Goal: Task Accomplishment & Management: Complete application form

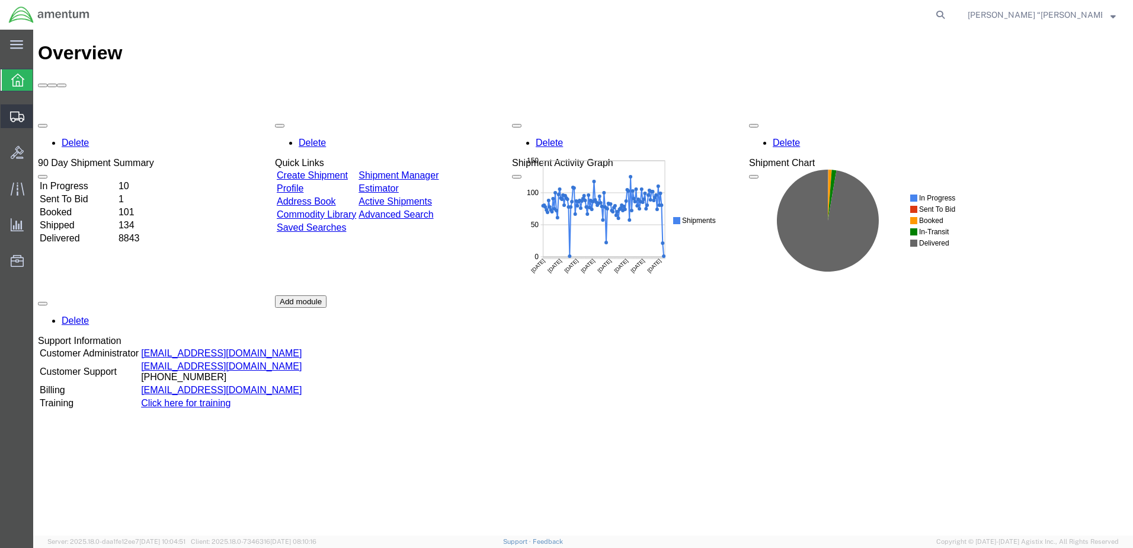
click at [0, 0] on span "Create Shipment" at bounding box center [0, 0] width 0 height 0
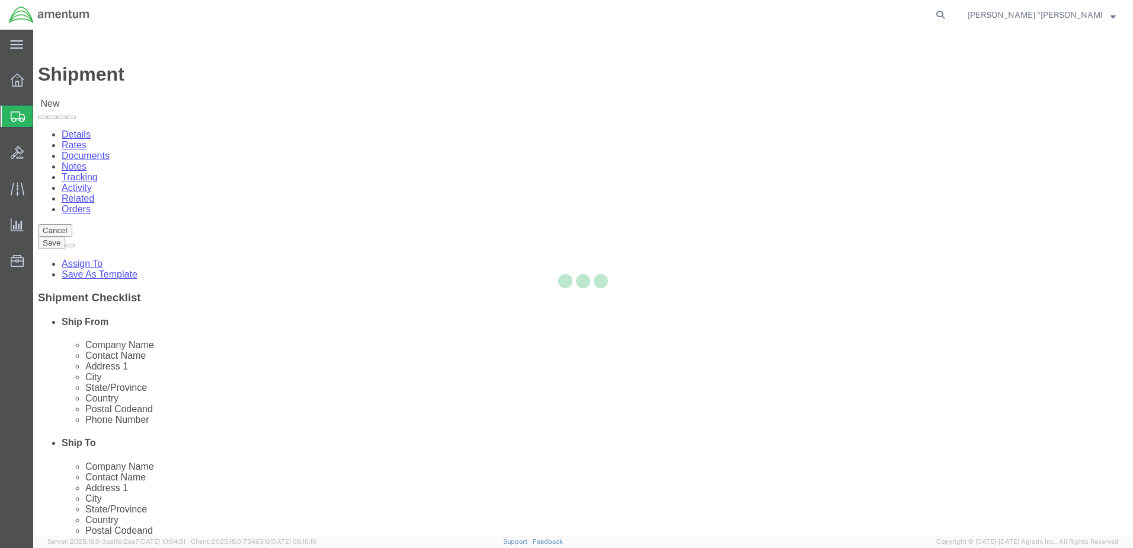
select select
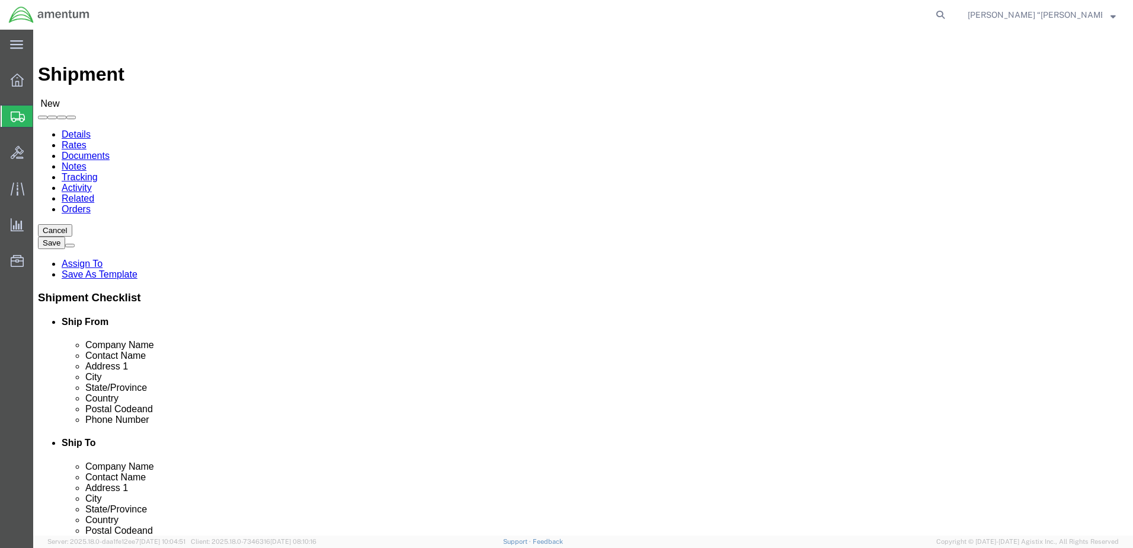
type input "gfl"
drag, startPoint x: 233, startPoint y: 223, endPoint x: 318, endPoint y: 197, distance: 87.9
select select "49920"
select select "MT"
type input "ULV"
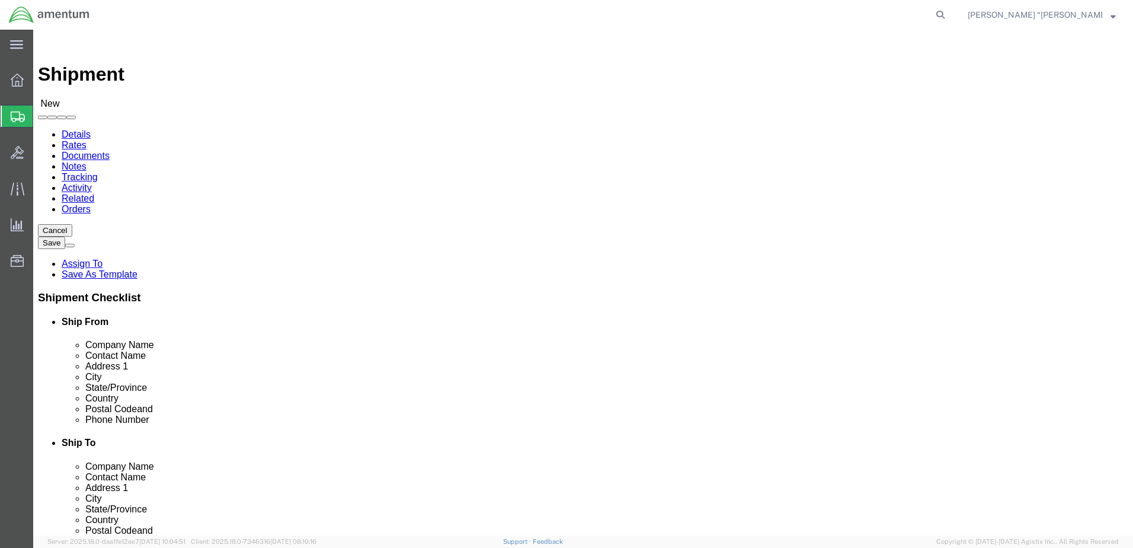
select select "49950"
select select "[GEOGRAPHIC_DATA]"
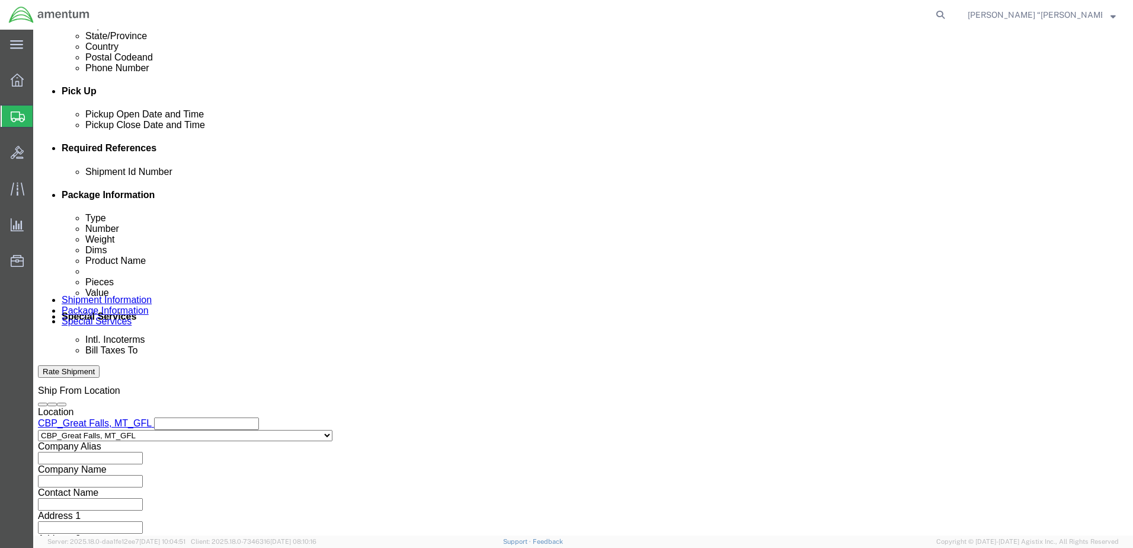
scroll to position [474, 0]
click button "Add reference"
click input "text"
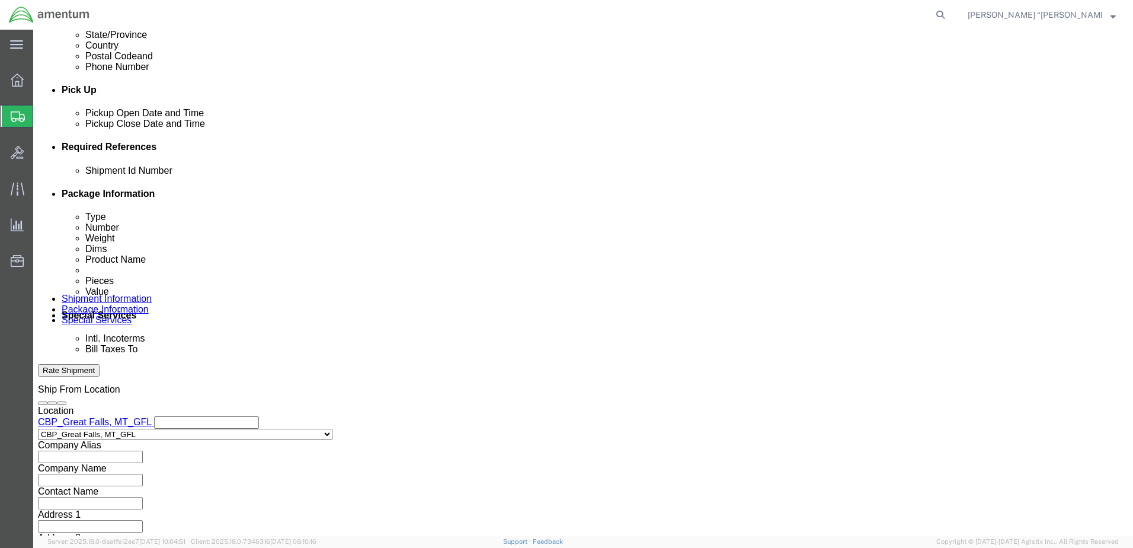
type input "96070"
click select "Select Account Type Activity ID Airline Appointment Number ASN Batch Request # …"
select select "DEPT"
click select "Select Account Type Activity ID Airline Appointment Number ASN Batch Request # …"
click input "text"
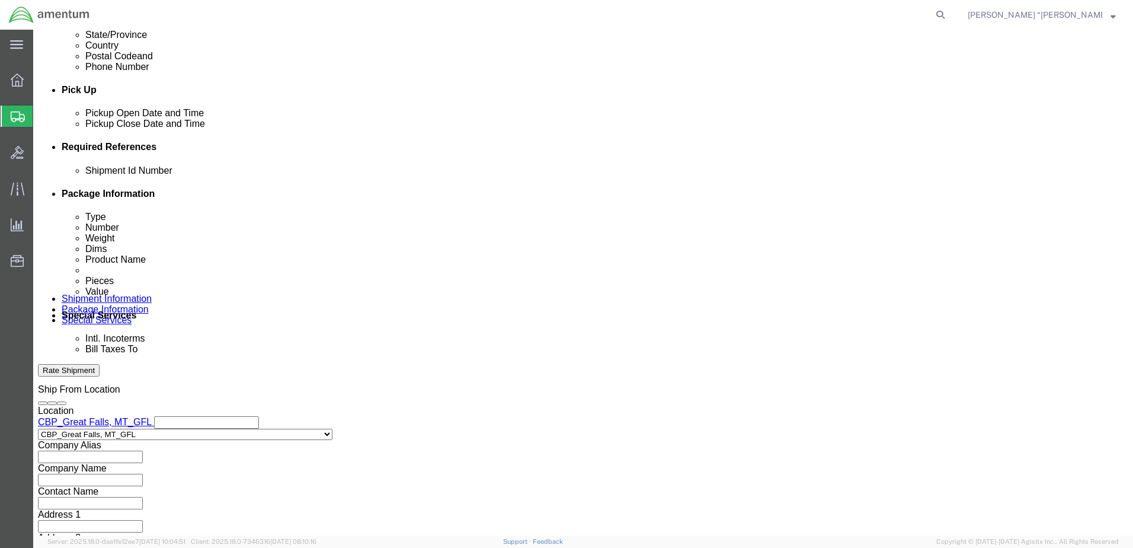
type input "CBP"
click select "Select Account Type Activity ID Airline Appointment Number ASN Batch Request # …"
select select "CUSTREF"
click select "Select Account Type Activity ID Airline Appointment Number ASN Batch Request # …"
click input "text"
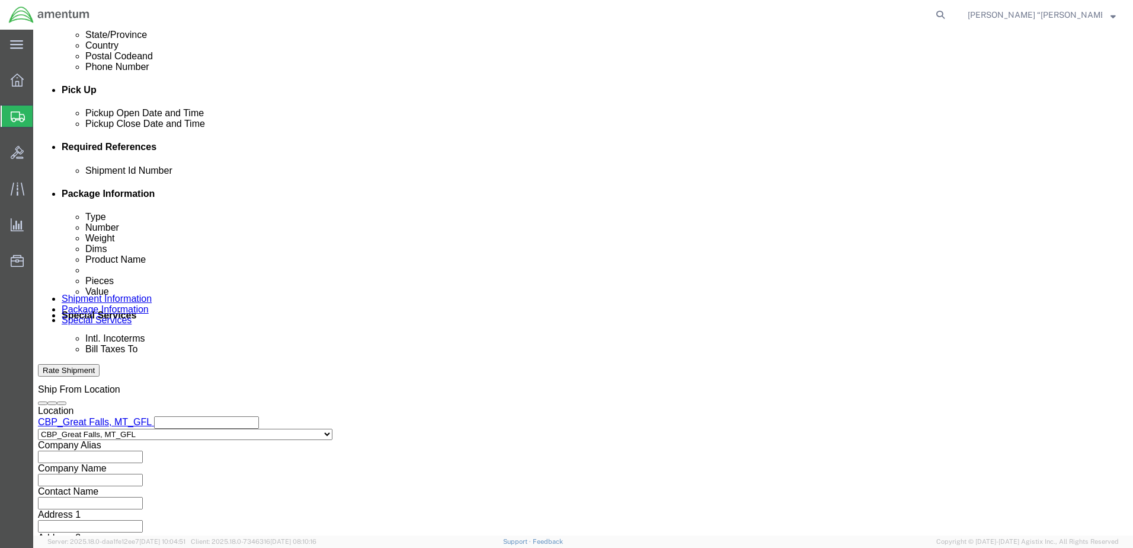
type input "SCISSOR LINK"
drag, startPoint x: 89, startPoint y: 280, endPoint x: 92, endPoint y: 270, distance: 10.5
click select "Select Account Type Activity ID Airline Appointment Number ASN Batch Request # …"
select select "PROJNUM"
click select "Select Account Type Activity ID Airline Appointment Number ASN Batch Request # …"
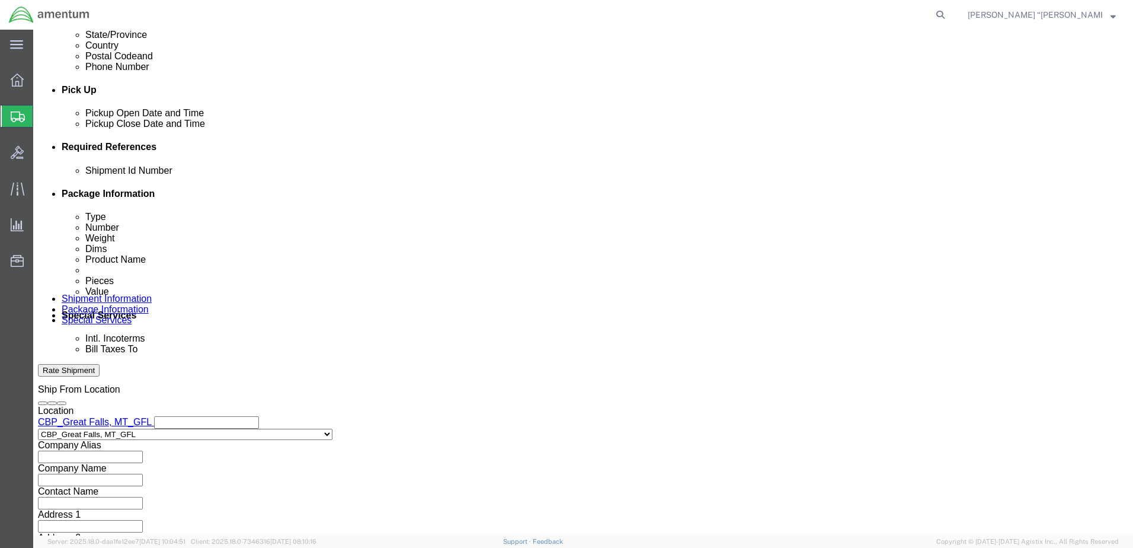
click input "text"
click input "6118.03.03.2219.000.GFN.0000"
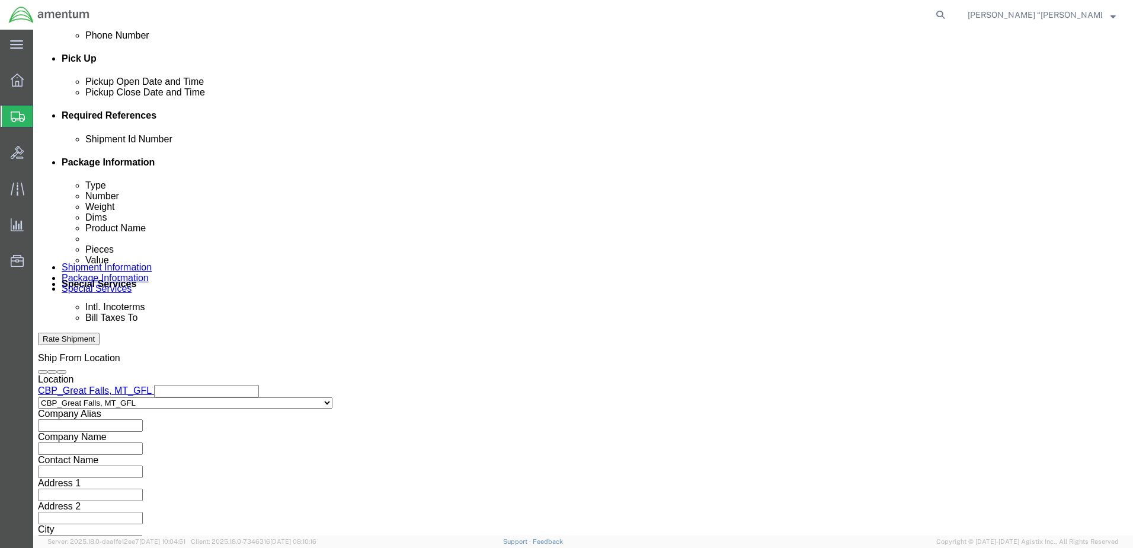
scroll to position [534, 0]
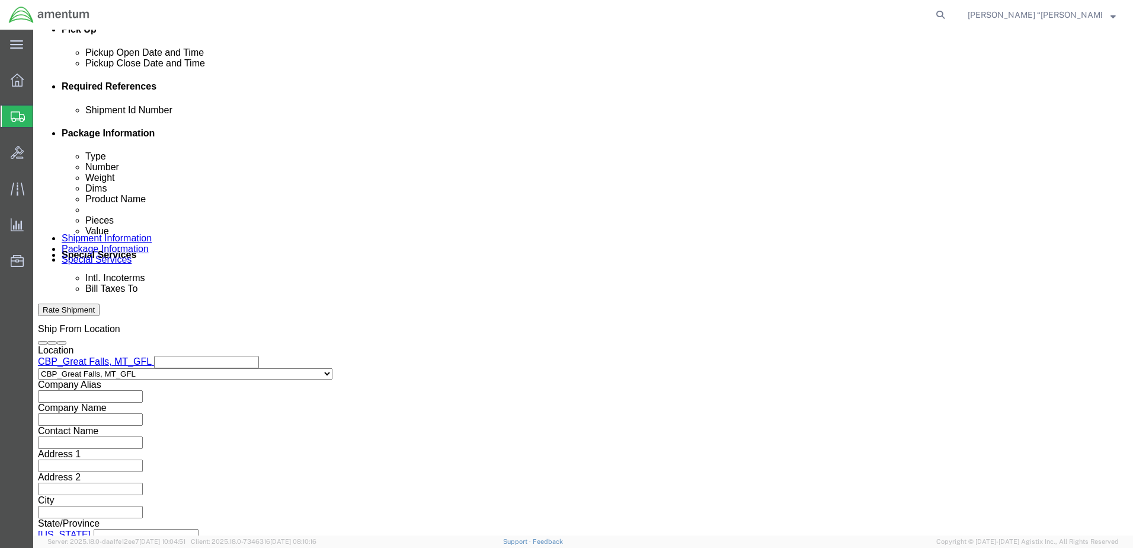
type input "6118.03.03.2219.000.GFL.0000"
click button "Continue"
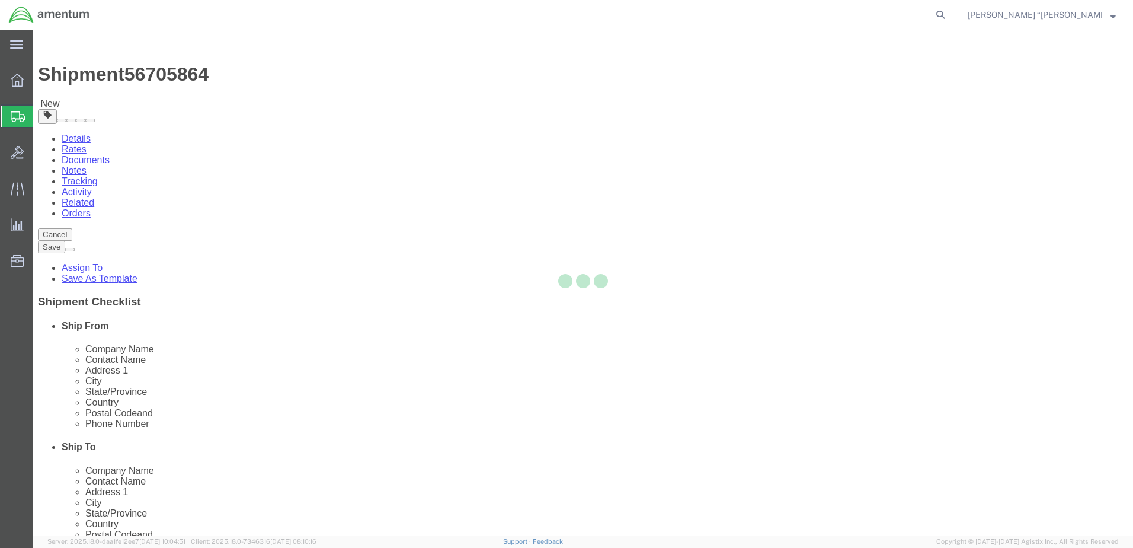
select select "CBOX"
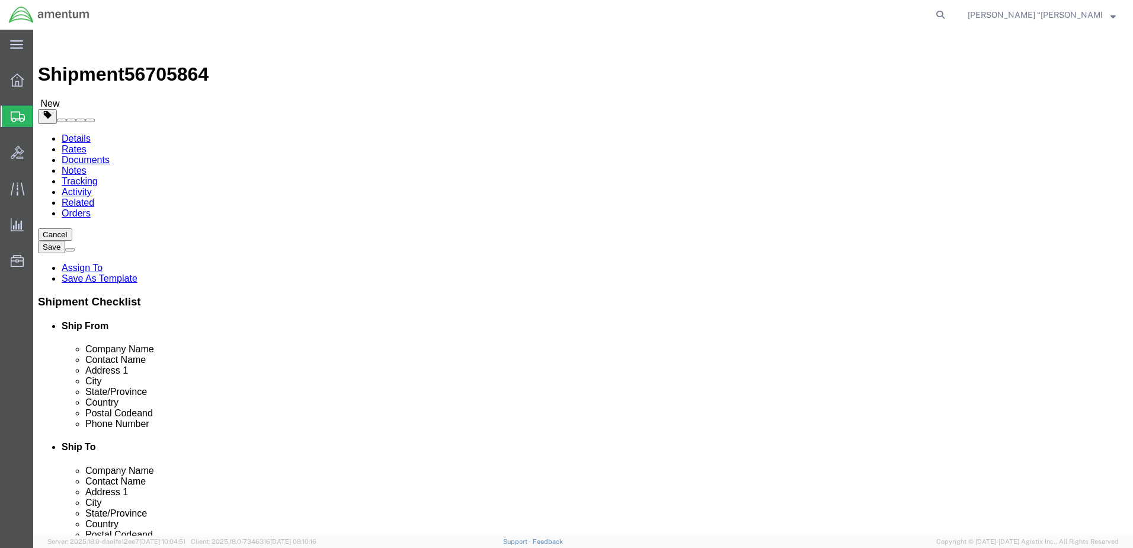
click input "text"
type input "12"
type input "6"
type input "2"
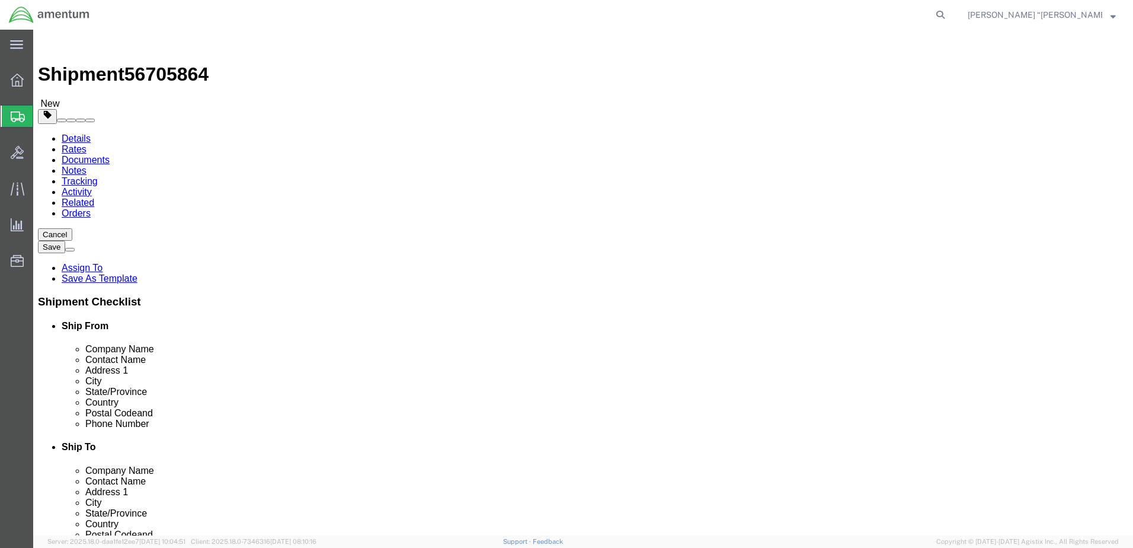
click link "Add Content"
drag, startPoint x: 249, startPoint y: 369, endPoint x: 216, endPoint y: 339, distance: 44.5
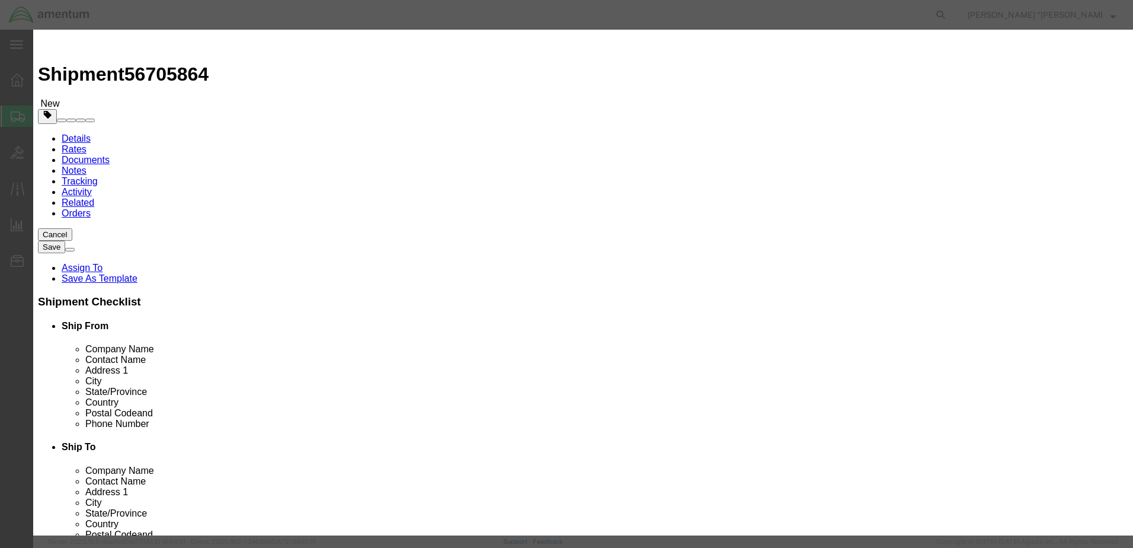
click input "text"
type input "SCISSOR LINK"
click input "0"
type input "1"
click input "text"
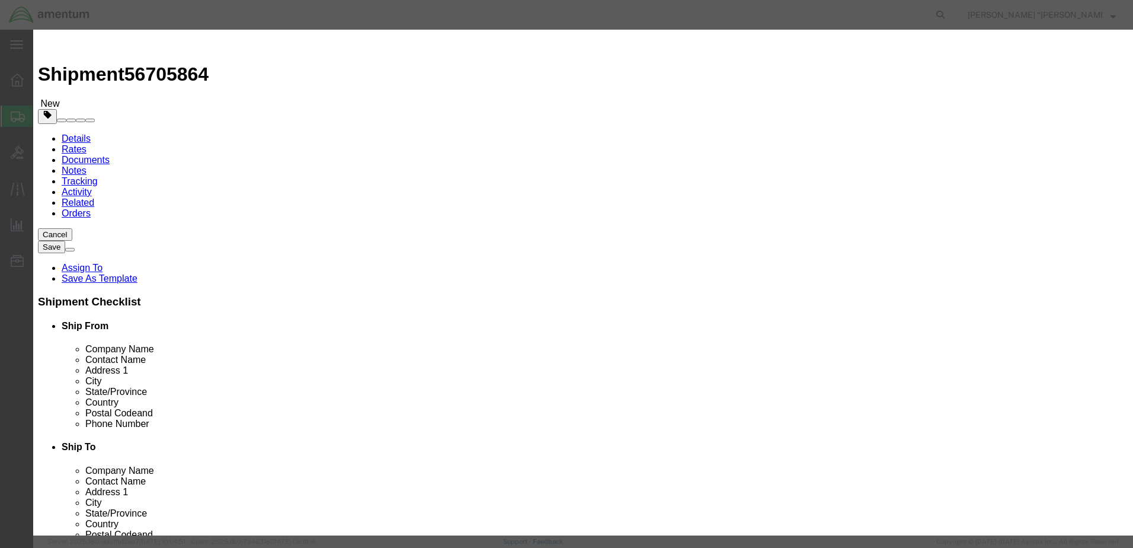
type input "1000"
click button "Save & Close"
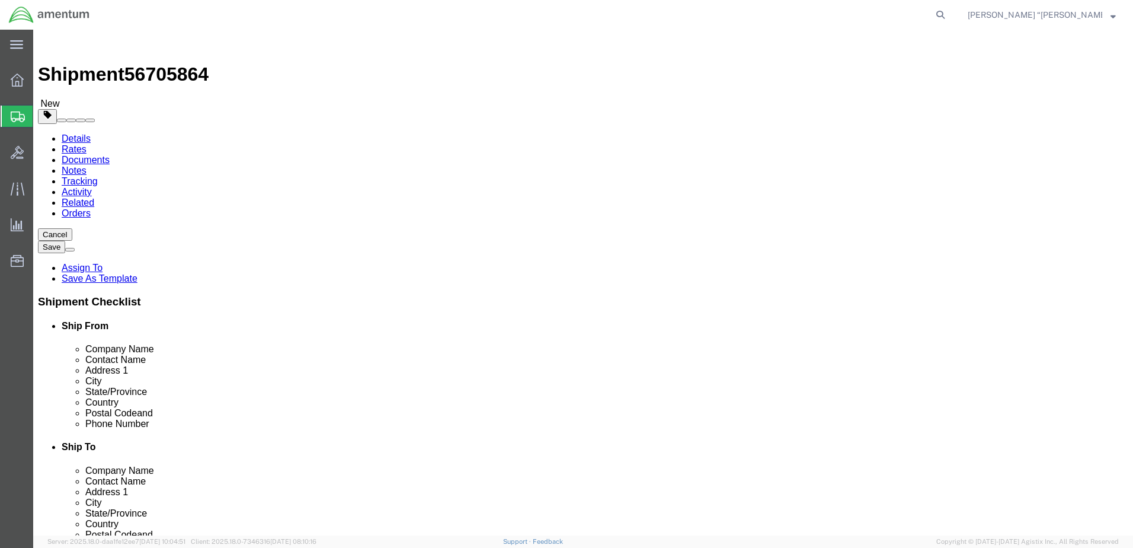
click button "Rate Shipment"
